Goal: Transaction & Acquisition: Book appointment/travel/reservation

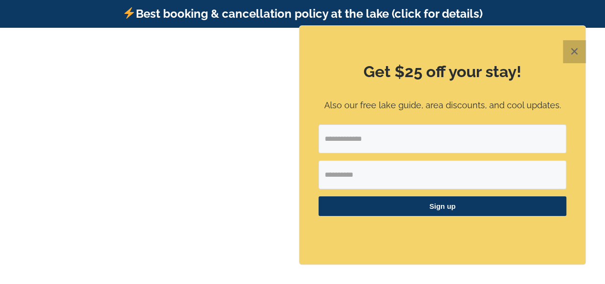
click at [582, 49] on button "✕" at bounding box center [574, 51] width 23 height 23
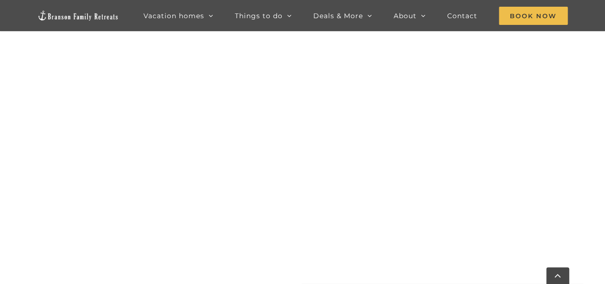
scroll to position [953, 0]
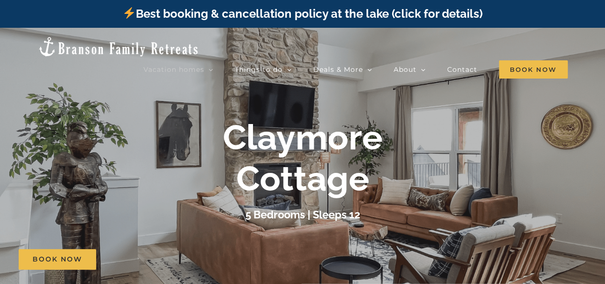
drag, startPoint x: 608, startPoint y: 52, endPoint x: 602, endPoint y: 7, distance: 45.3
